Goal: Use online tool/utility: Use online tool/utility

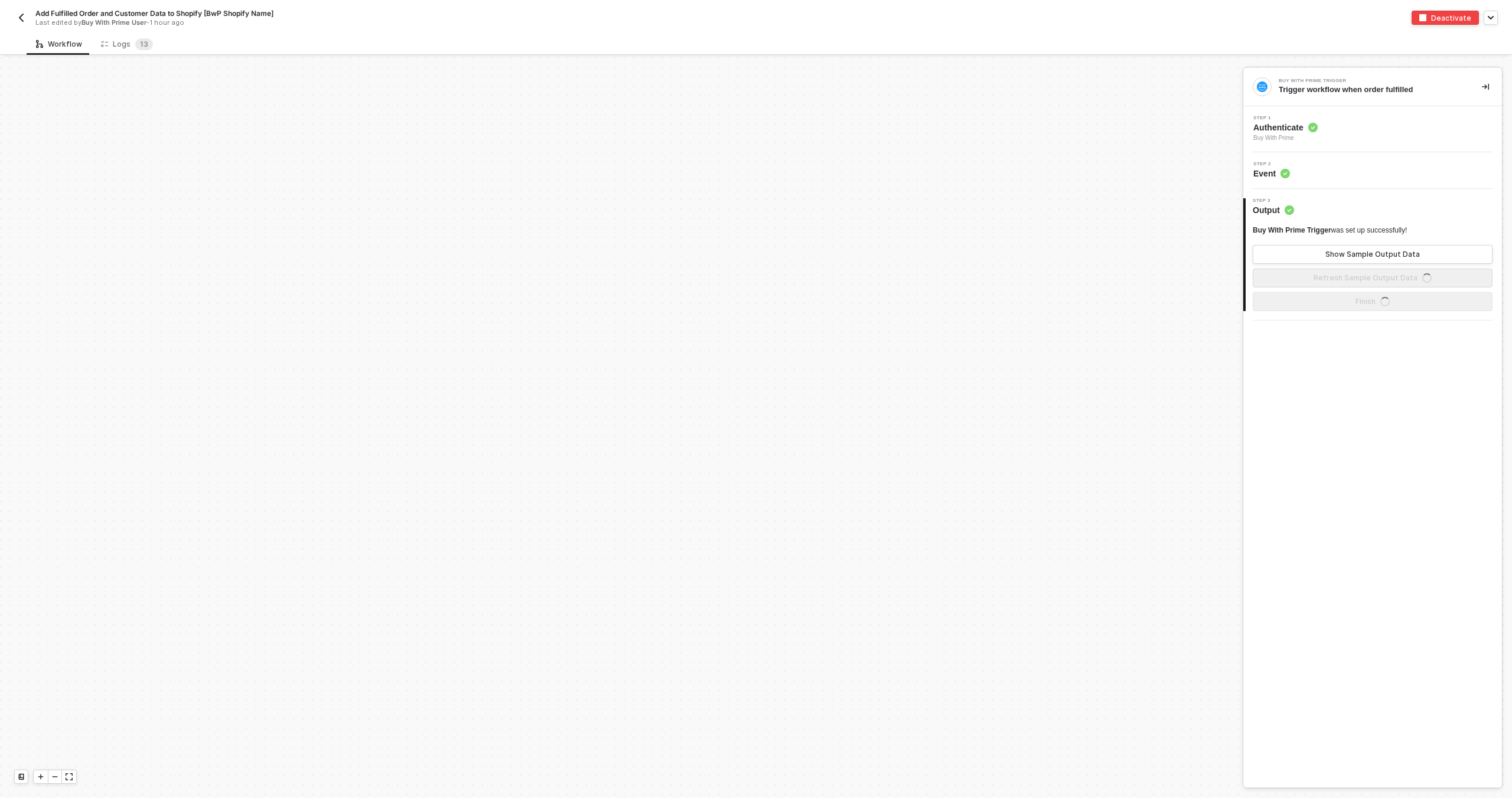
scroll to position [1728, 0]
click at [135, 38] on span "1 3" at bounding box center [144, 44] width 18 height 12
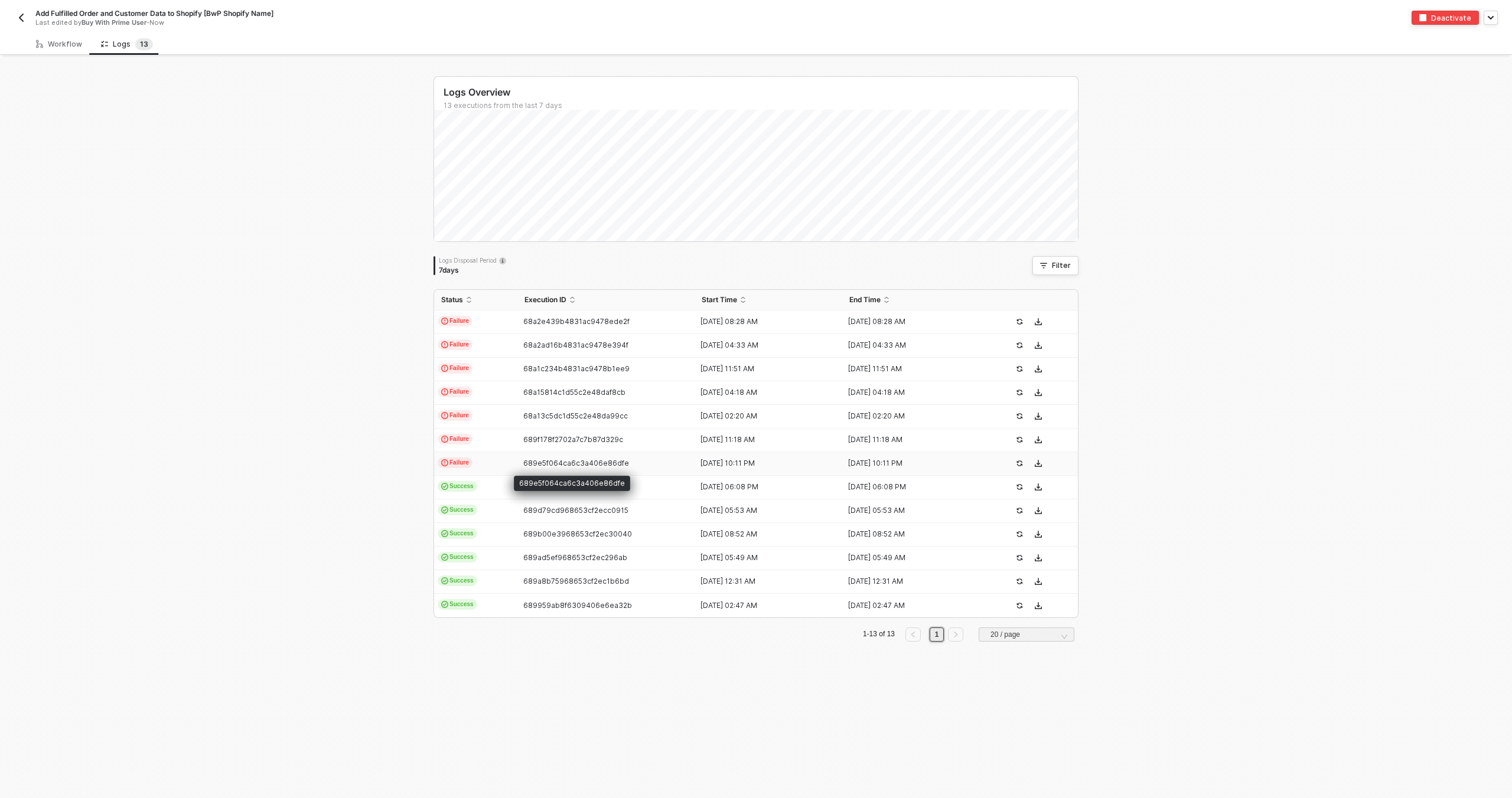
click at [547, 465] on span "689e5f064ca6c3a406e86dfe" at bounding box center [576, 463] width 105 height 9
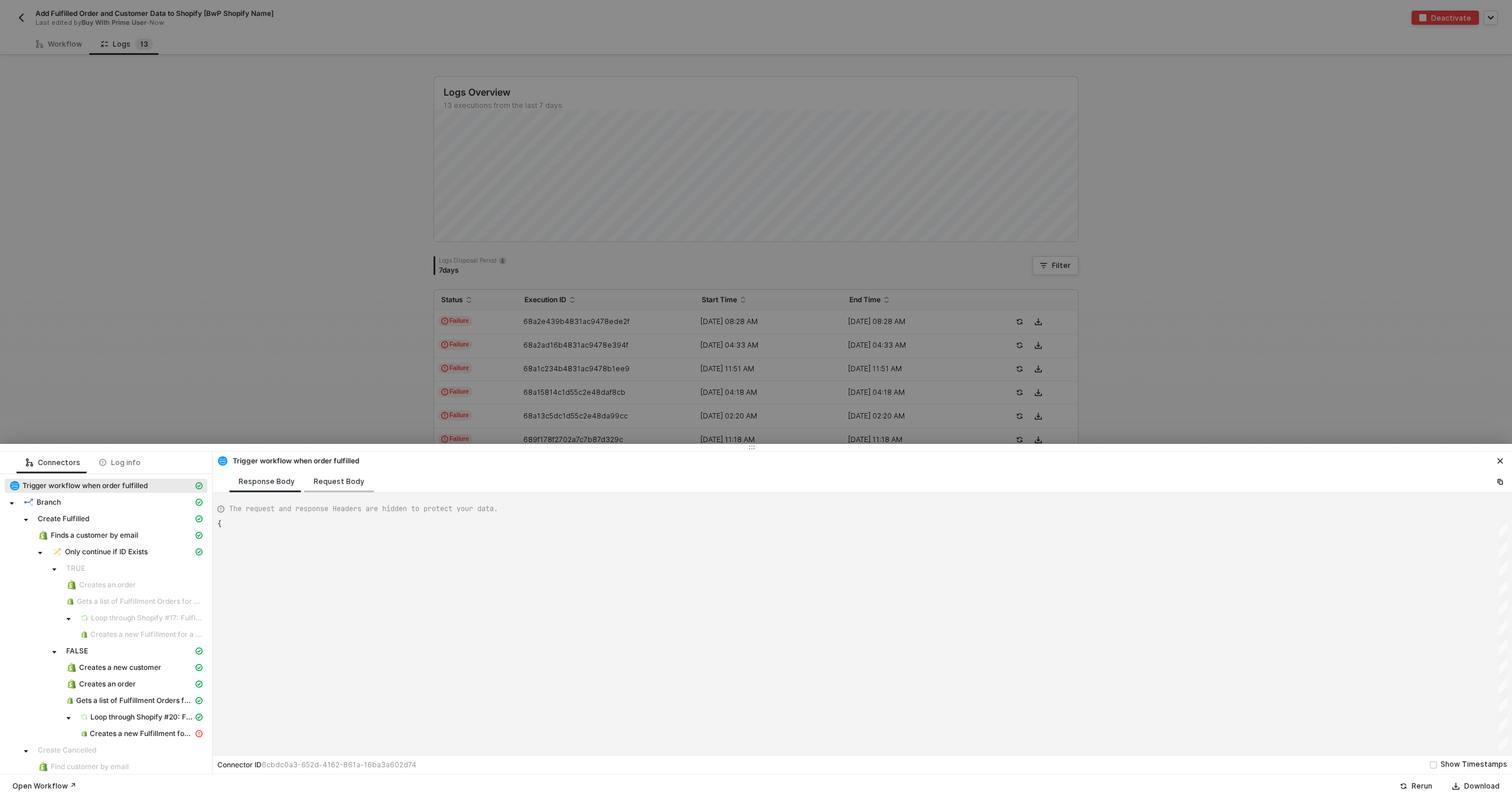
type textarea "{ "json": { "id": "322-35G5-Q7CAEB", "orderState": { "createdAt": "[DATE]T15:16…"
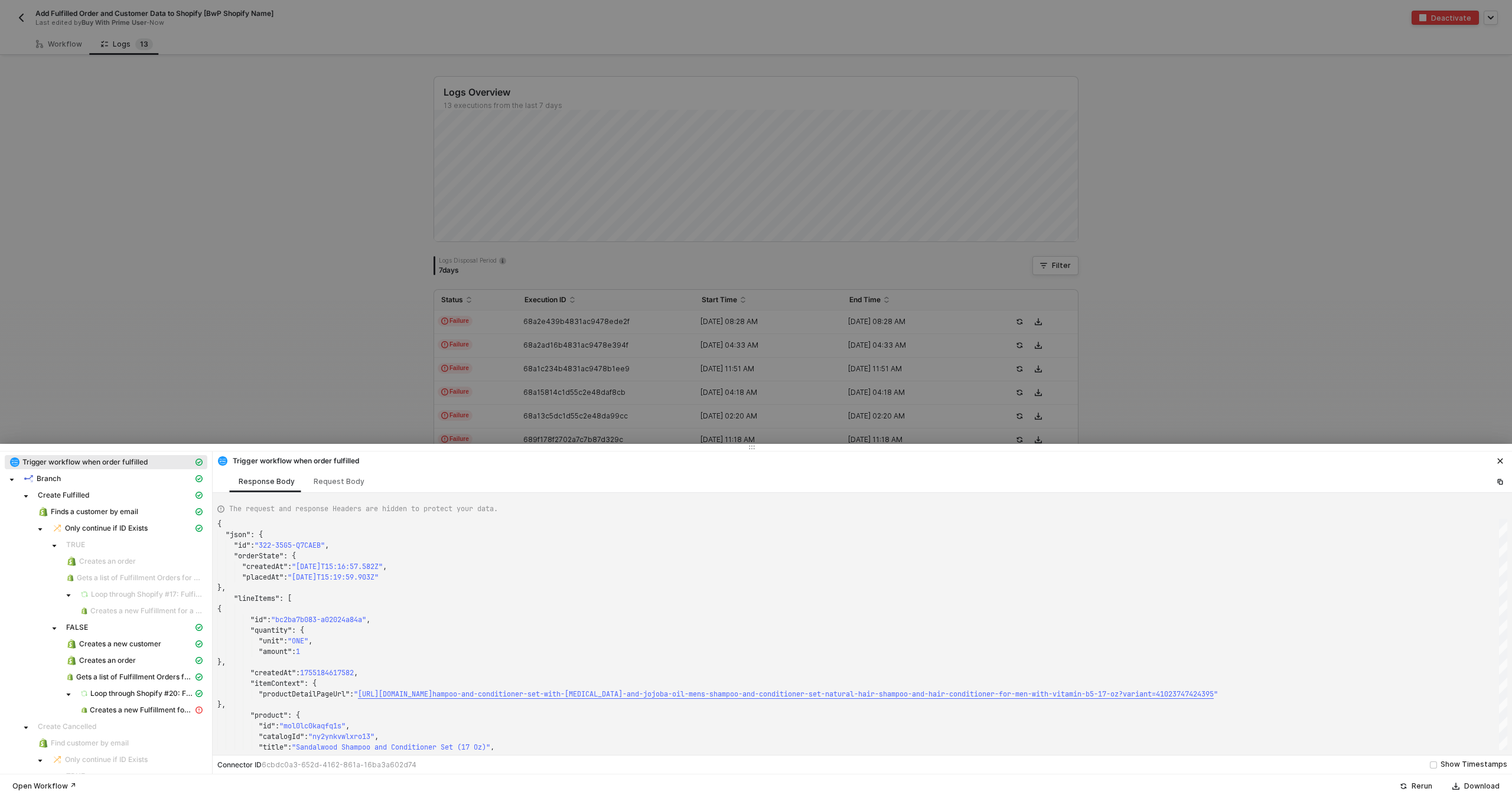
scroll to position [39, 0]
click at [392, 380] on div at bounding box center [756, 399] width 1512 height 798
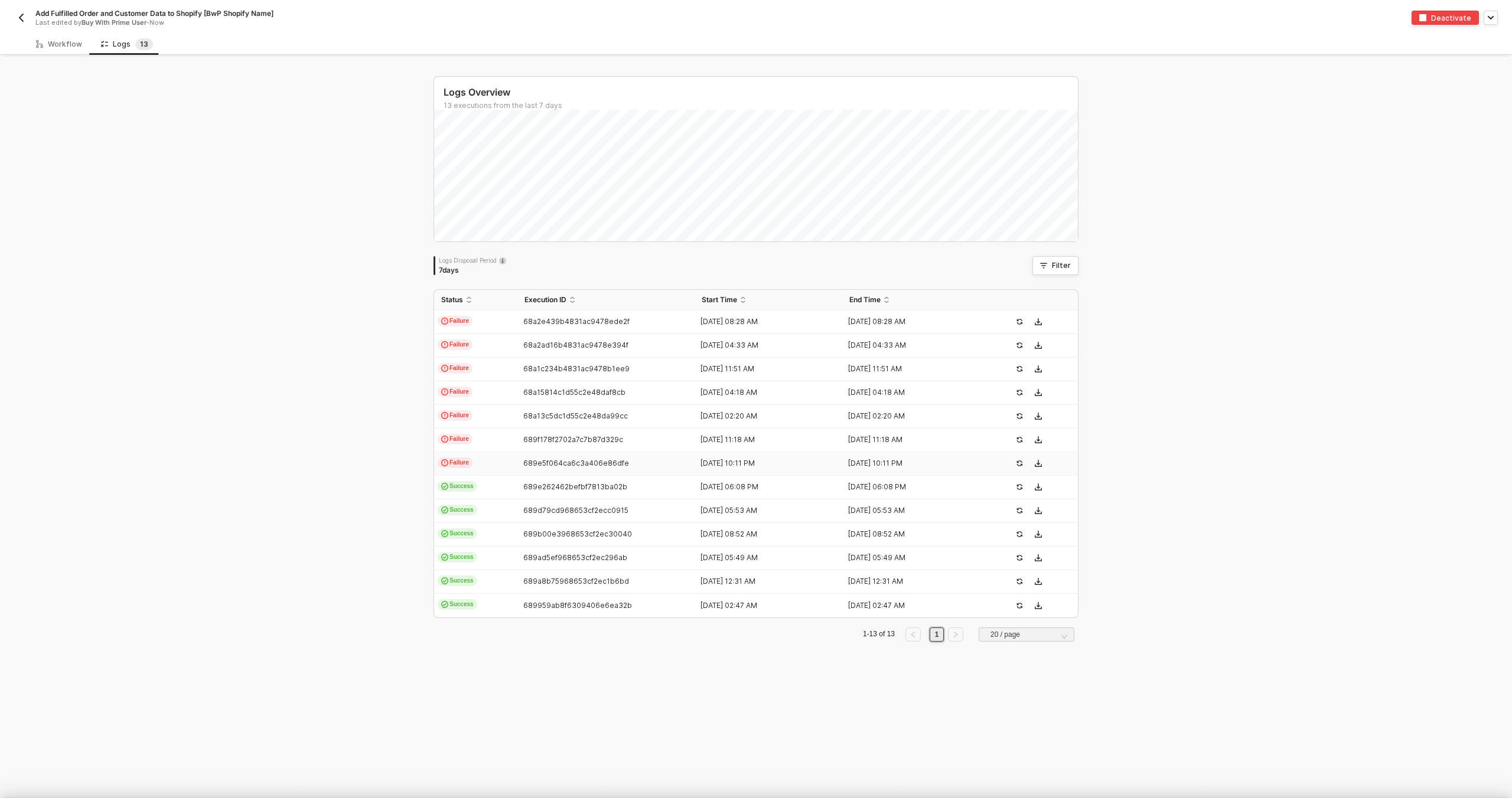
scroll to position [0, 0]
